Goal: Find specific page/section: Find specific page/section

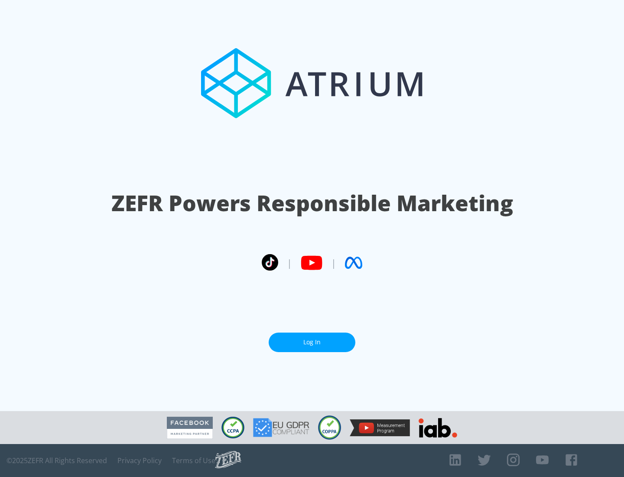
click at [312, 342] on link "Log In" at bounding box center [312, 343] width 87 height 20
